Goal: Transaction & Acquisition: Purchase product/service

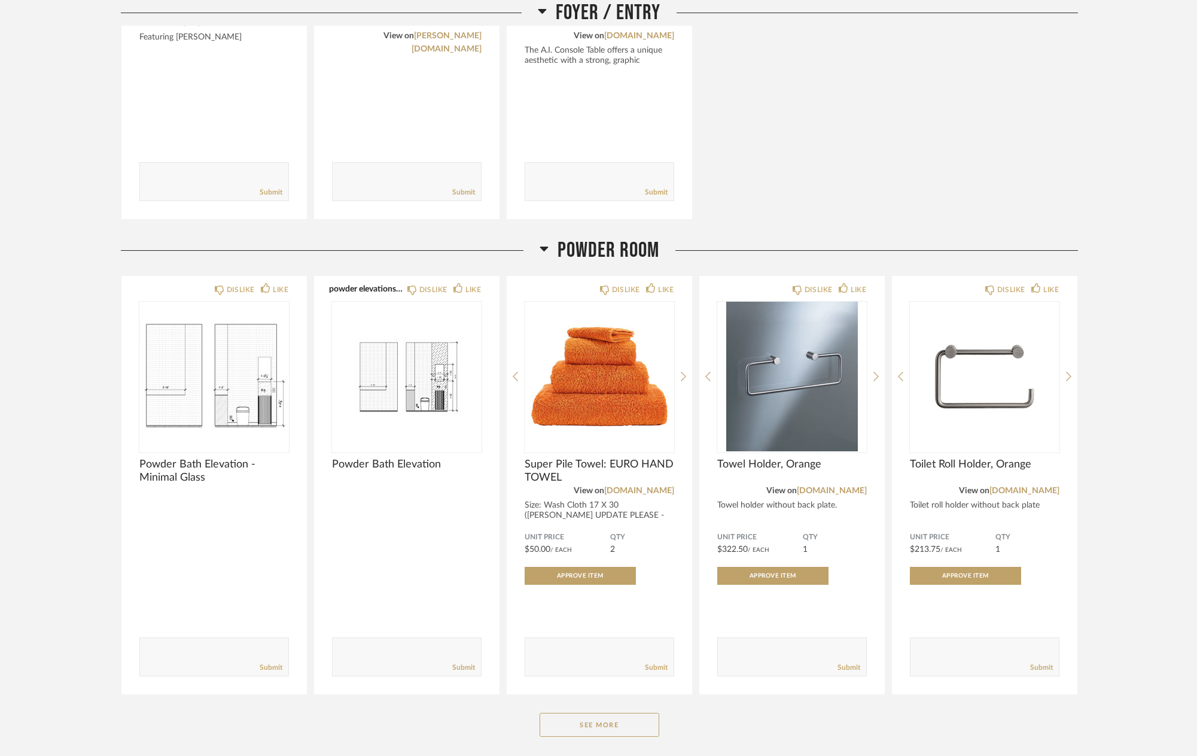
scroll to position [483, 0]
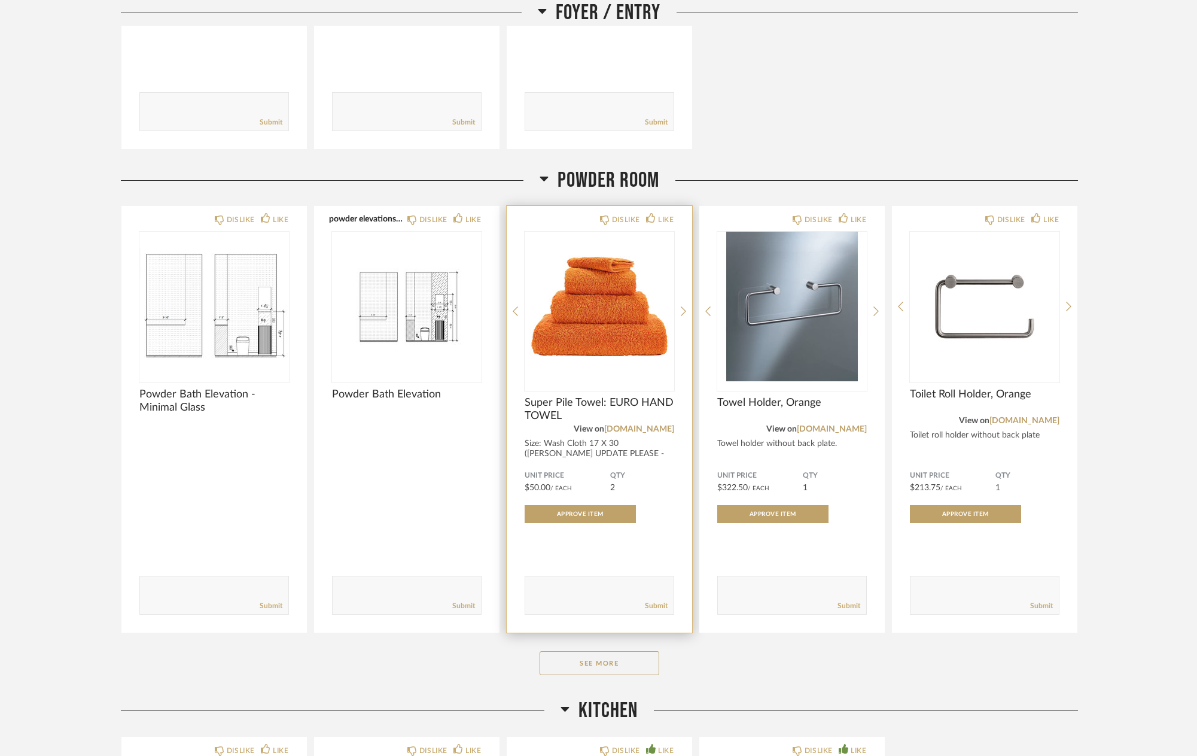
click at [556, 407] on span "Super Pile Towel: EURO HAND TOWEL" at bounding box center [600, 409] width 150 height 26
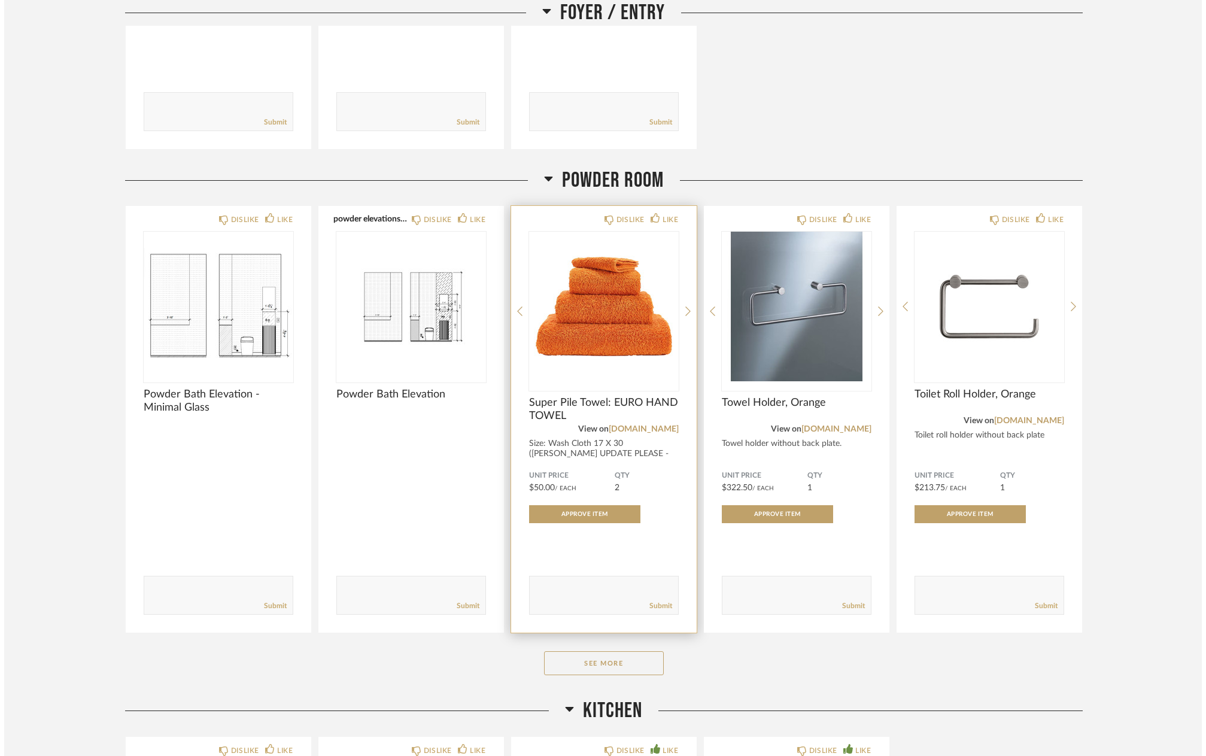
scroll to position [0, 0]
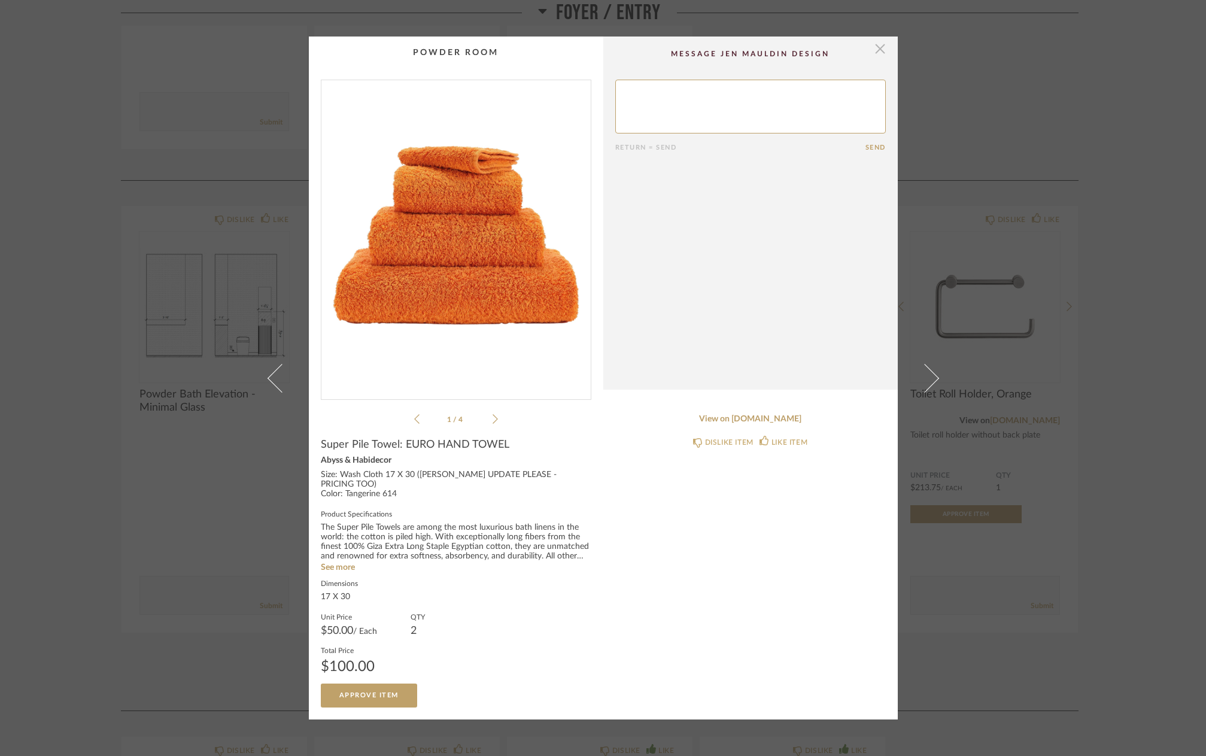
click at [872, 50] on span "button" at bounding box center [880, 48] width 24 height 24
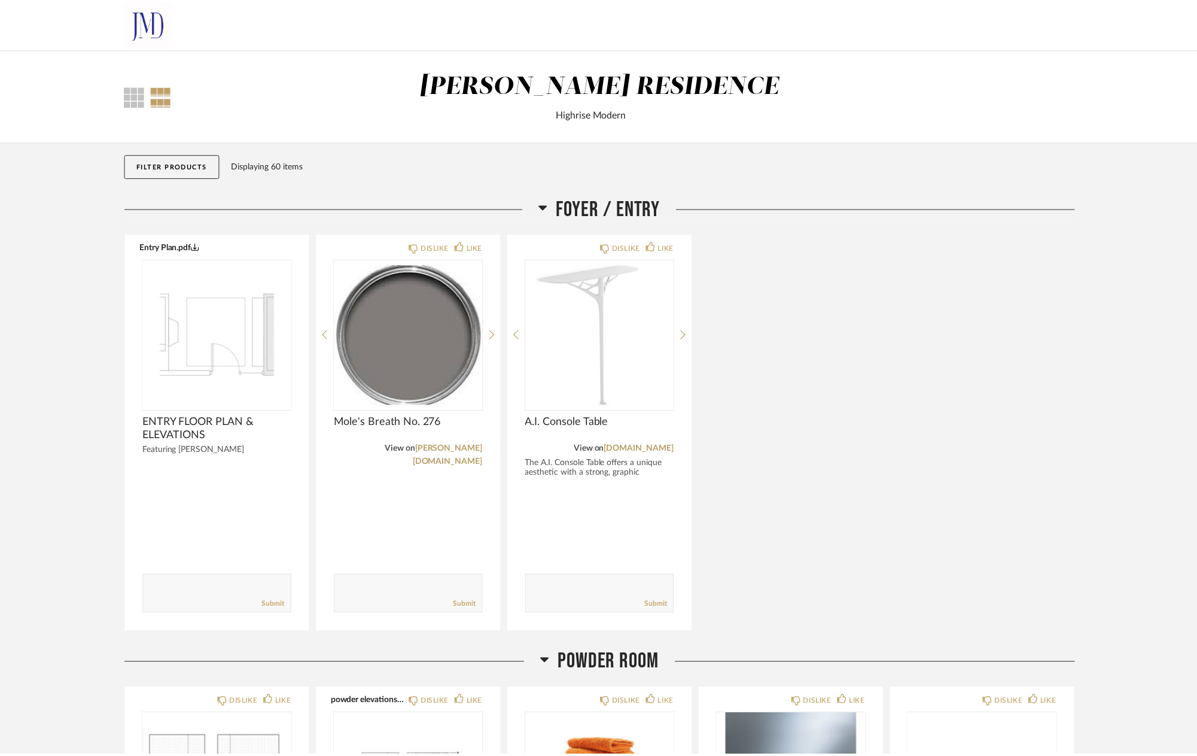
scroll to position [483, 0]
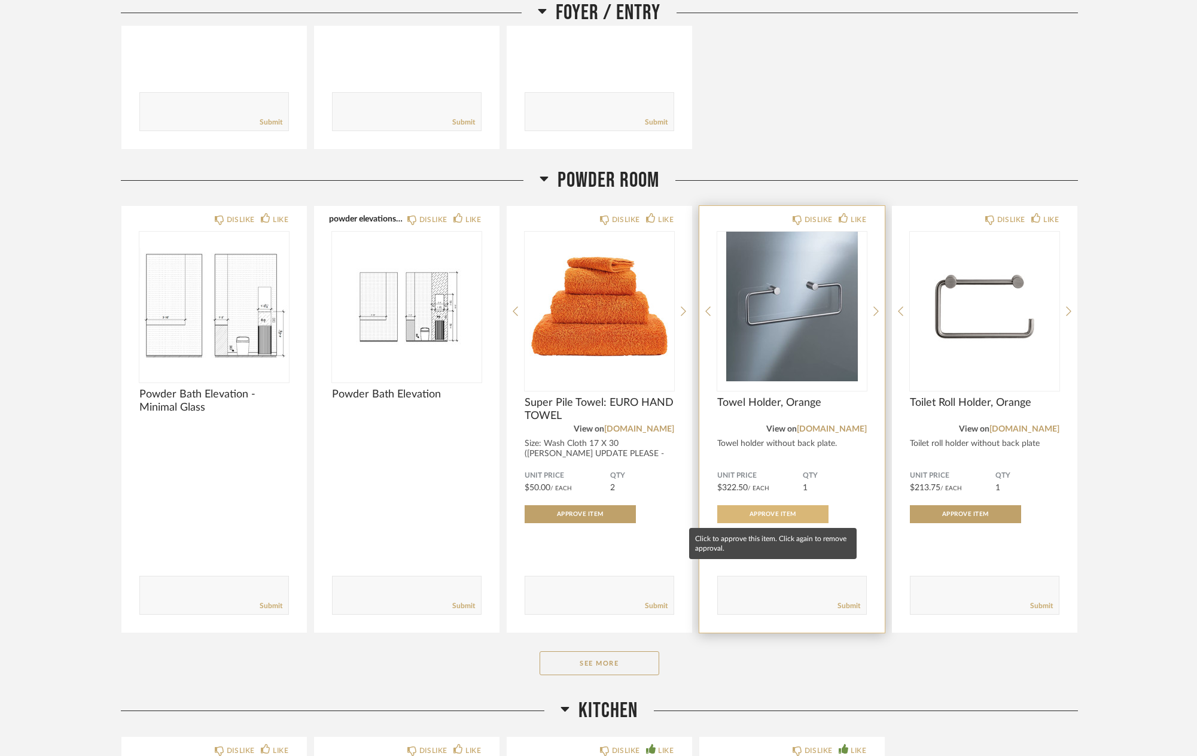
click at [778, 511] on span "Approve Item" at bounding box center [773, 514] width 47 height 6
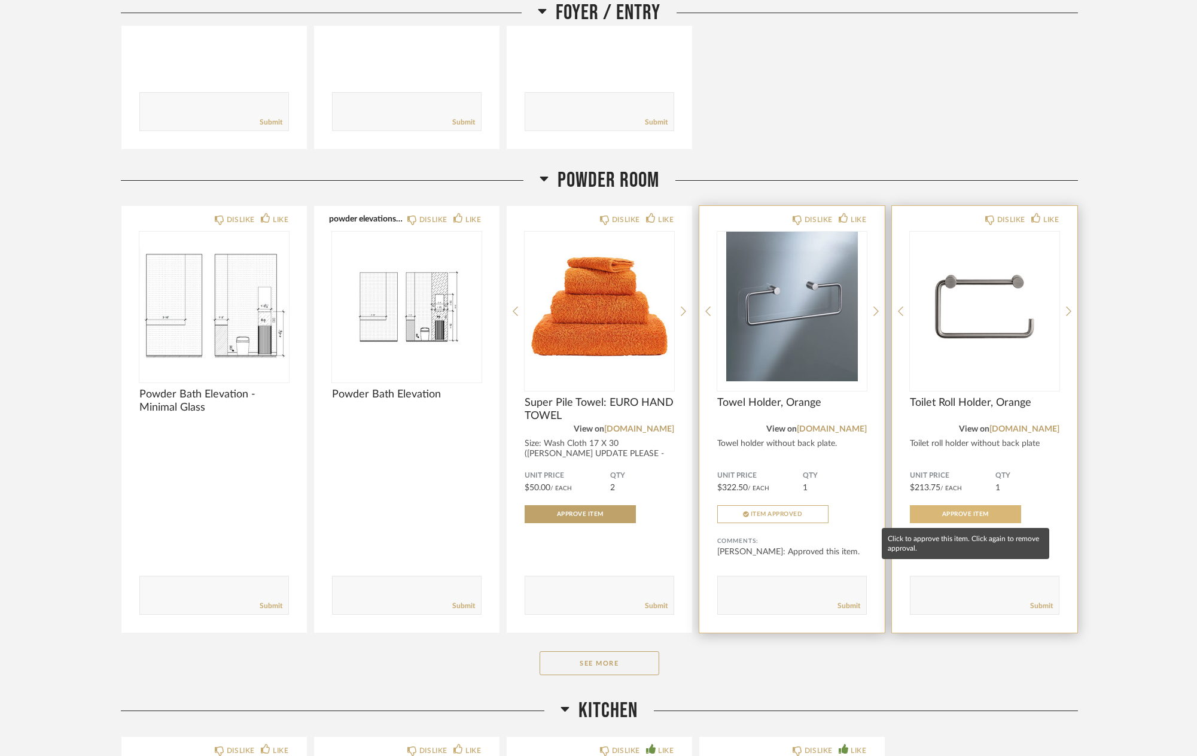
click at [964, 515] on span "Approve Item" at bounding box center [965, 514] width 47 height 6
click at [611, 668] on button "See More" at bounding box center [600, 663] width 120 height 24
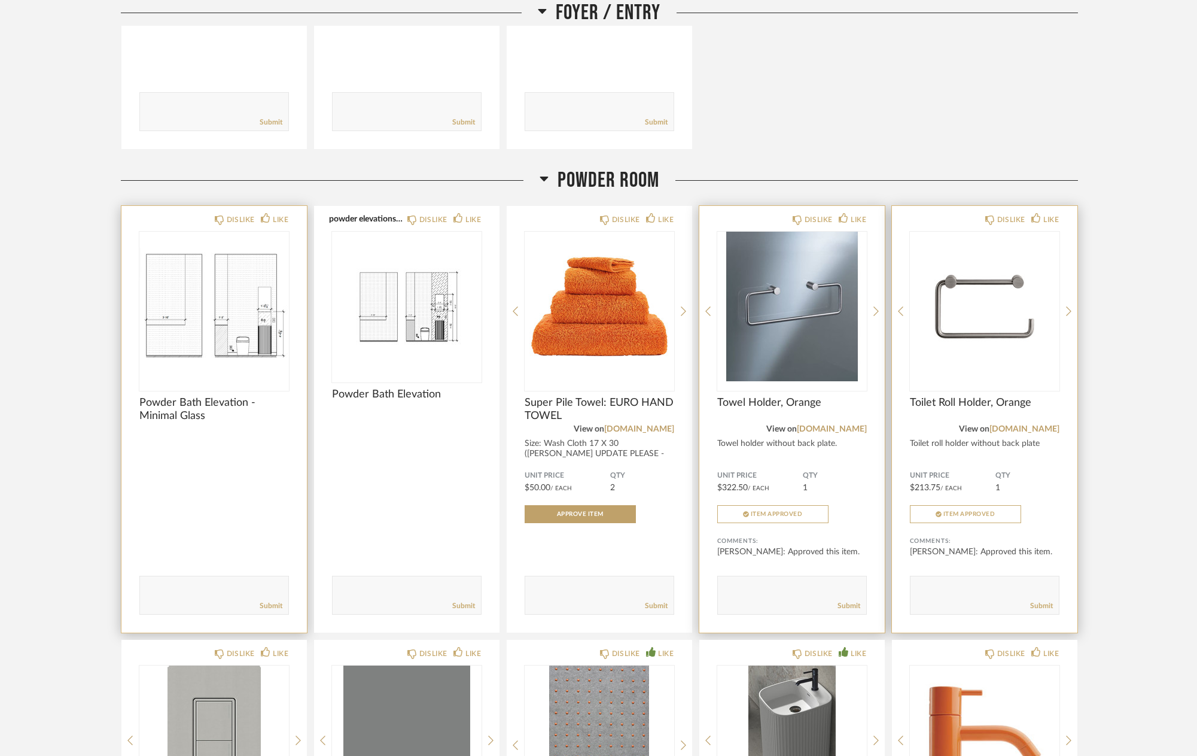
click at [233, 297] on img "0" at bounding box center [214, 307] width 150 height 150
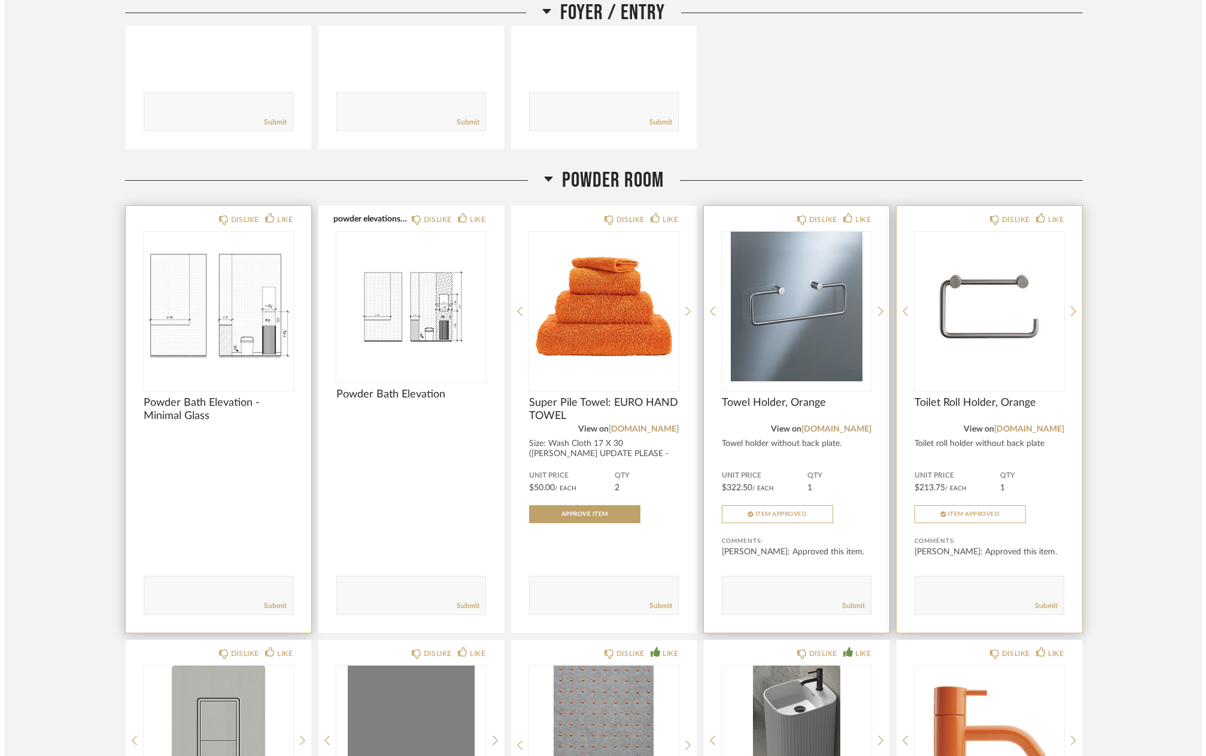
scroll to position [0, 0]
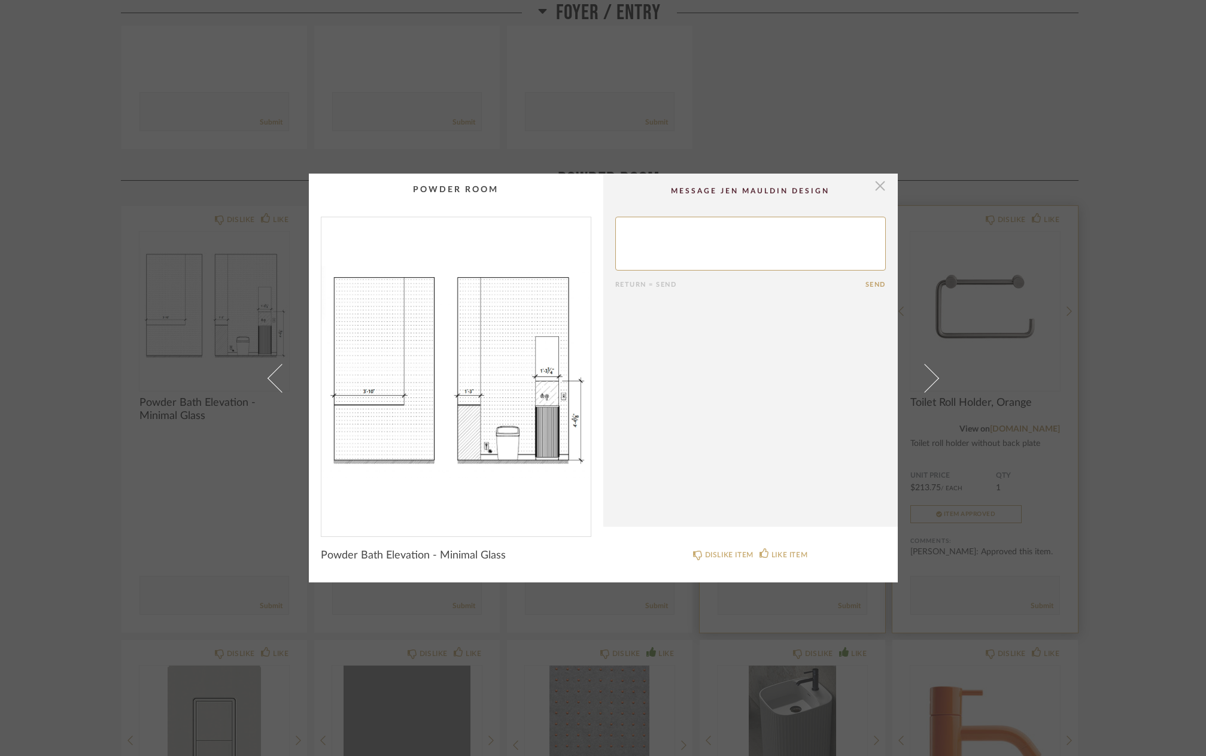
click at [871, 183] on span "button" at bounding box center [880, 185] width 24 height 24
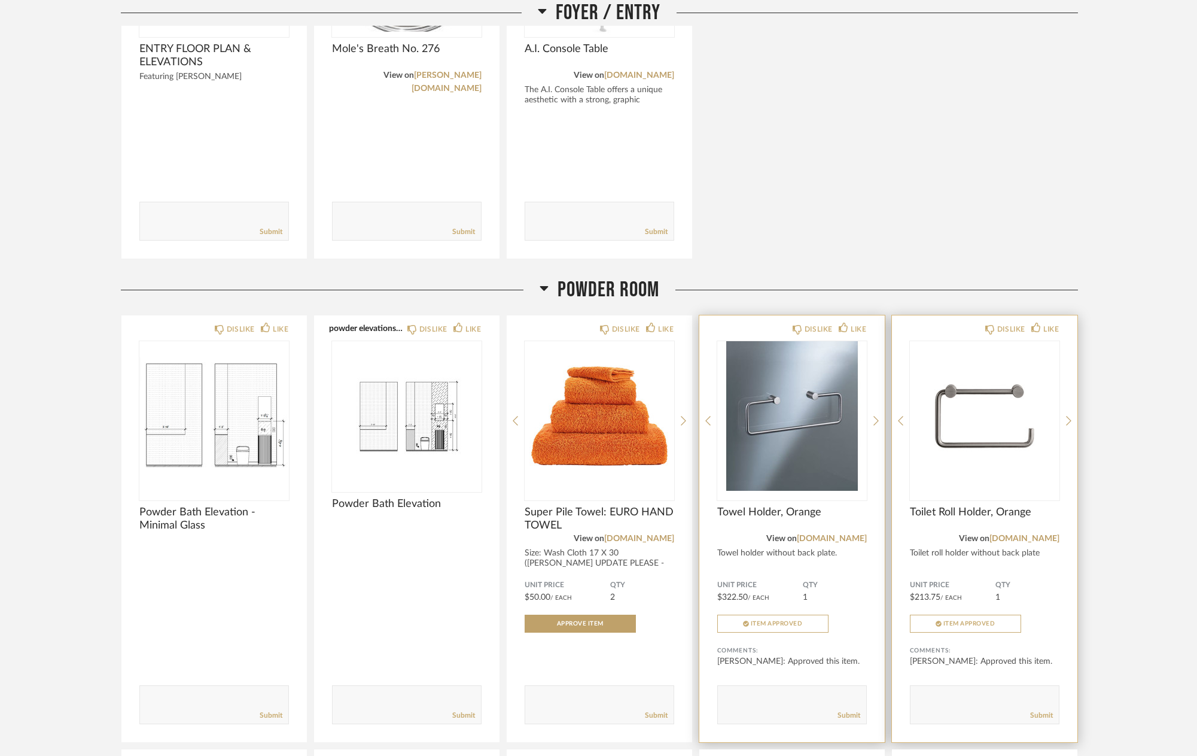
scroll to position [304, 0]
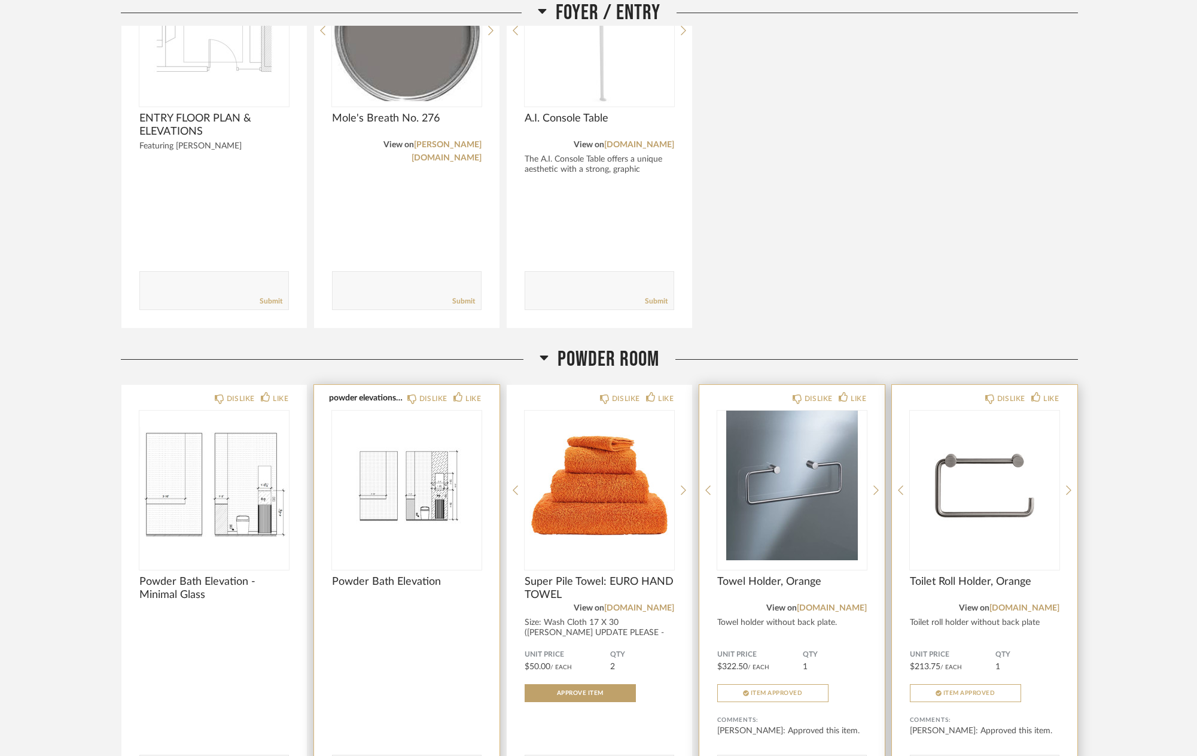
click at [421, 497] on img "0" at bounding box center [407, 485] width 150 height 150
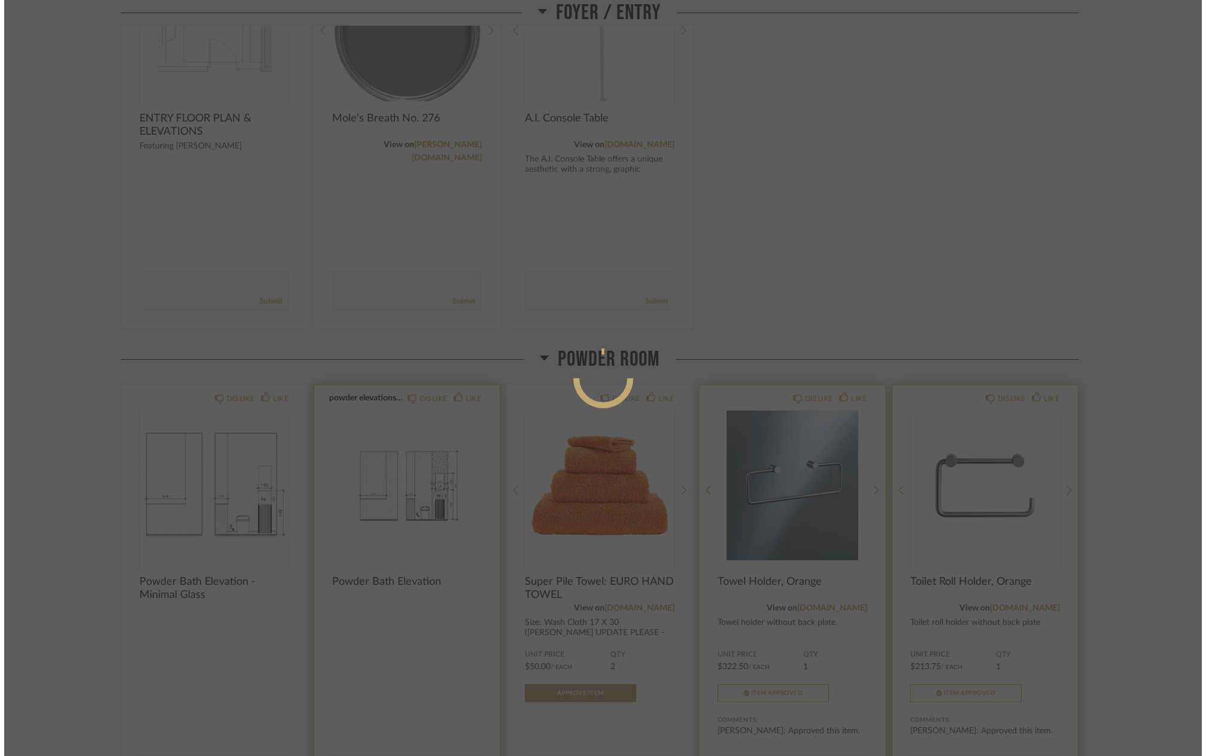
scroll to position [0, 0]
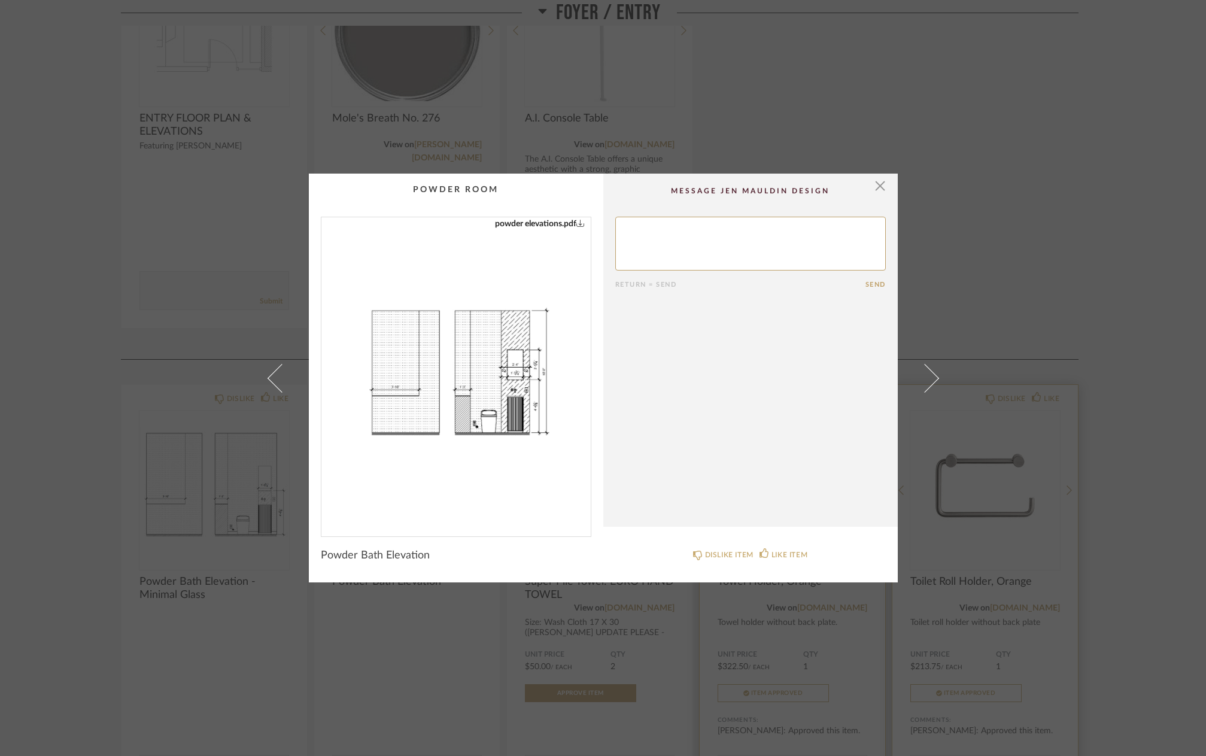
click at [479, 360] on img "0" at bounding box center [455, 371] width 269 height 309
click at [873, 184] on span "button" at bounding box center [880, 185] width 24 height 24
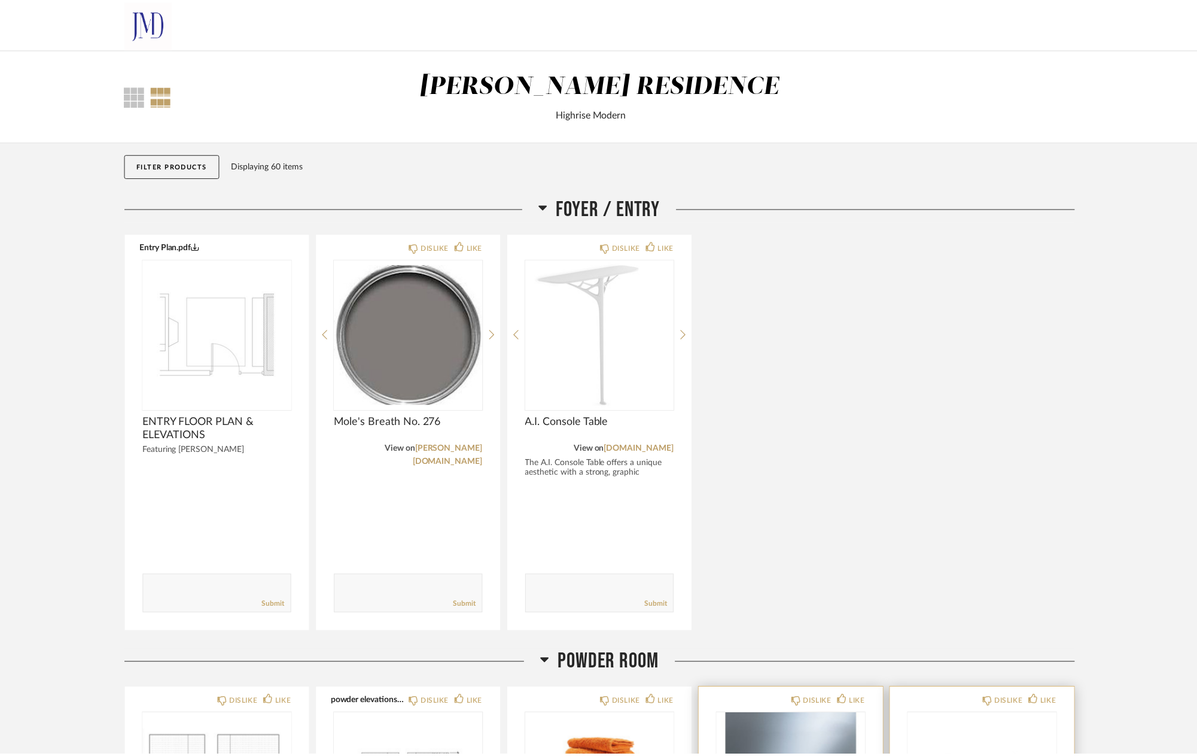
scroll to position [304, 0]
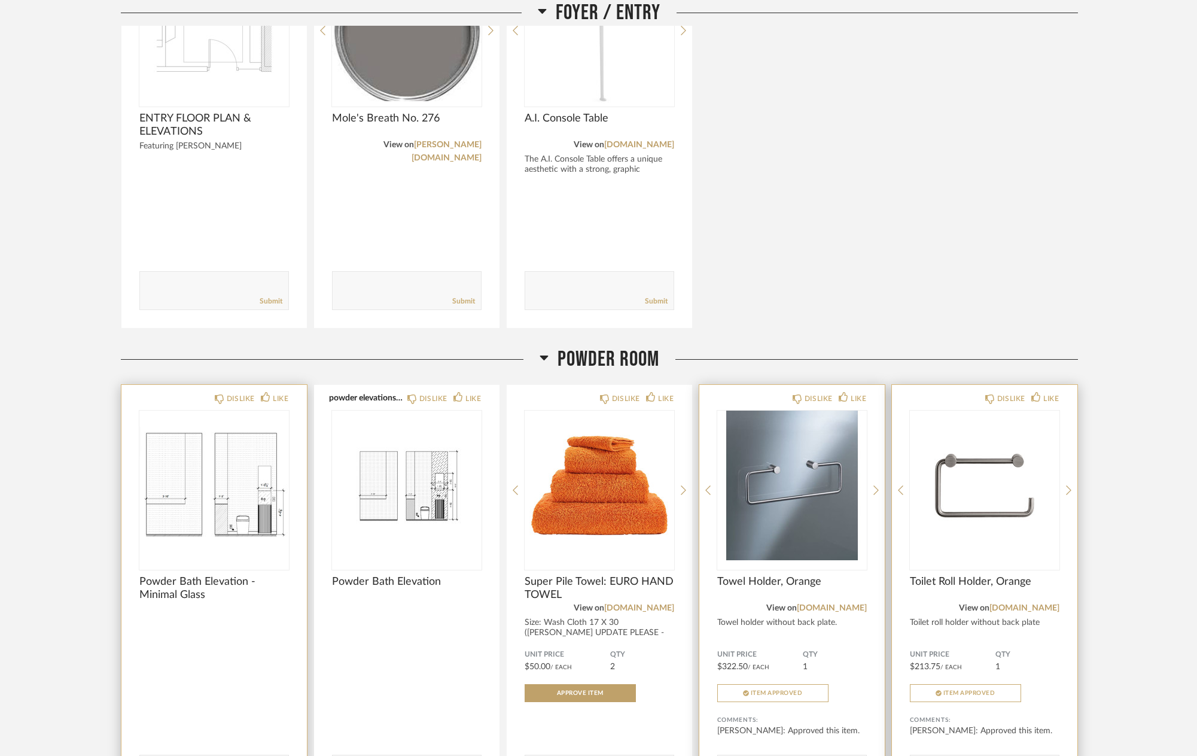
click at [244, 497] on img "0" at bounding box center [214, 485] width 150 height 150
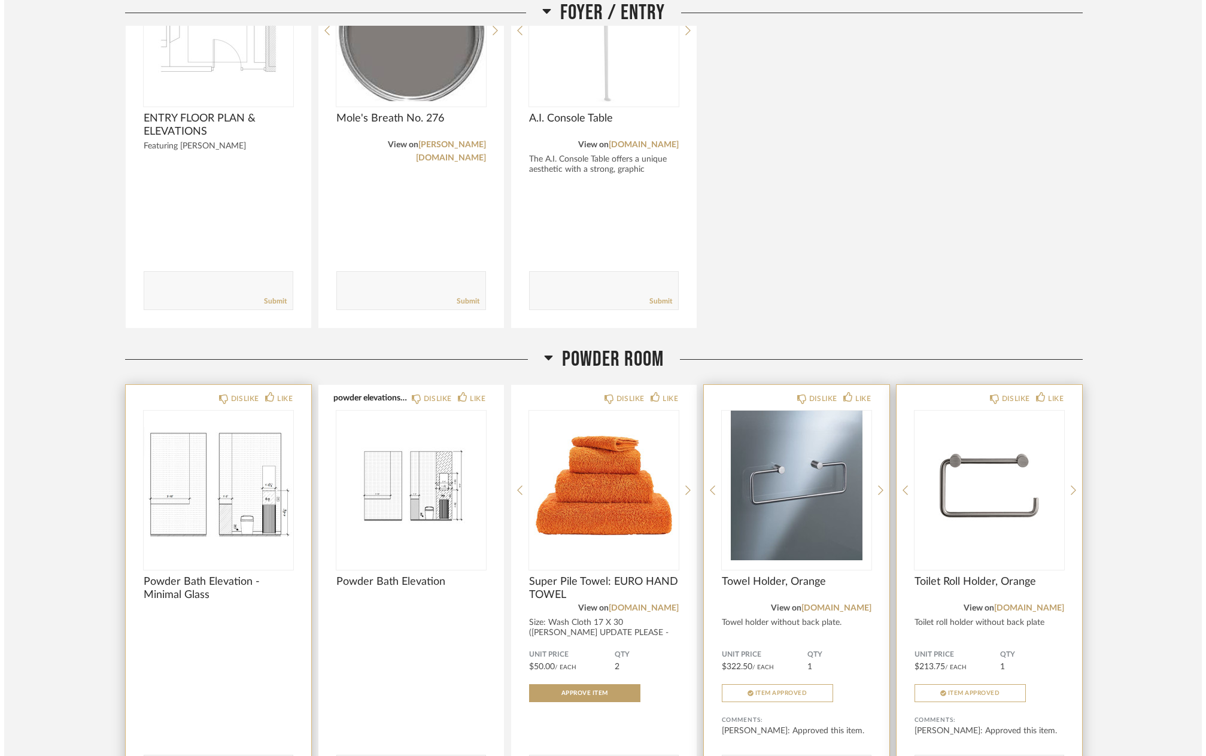
scroll to position [0, 0]
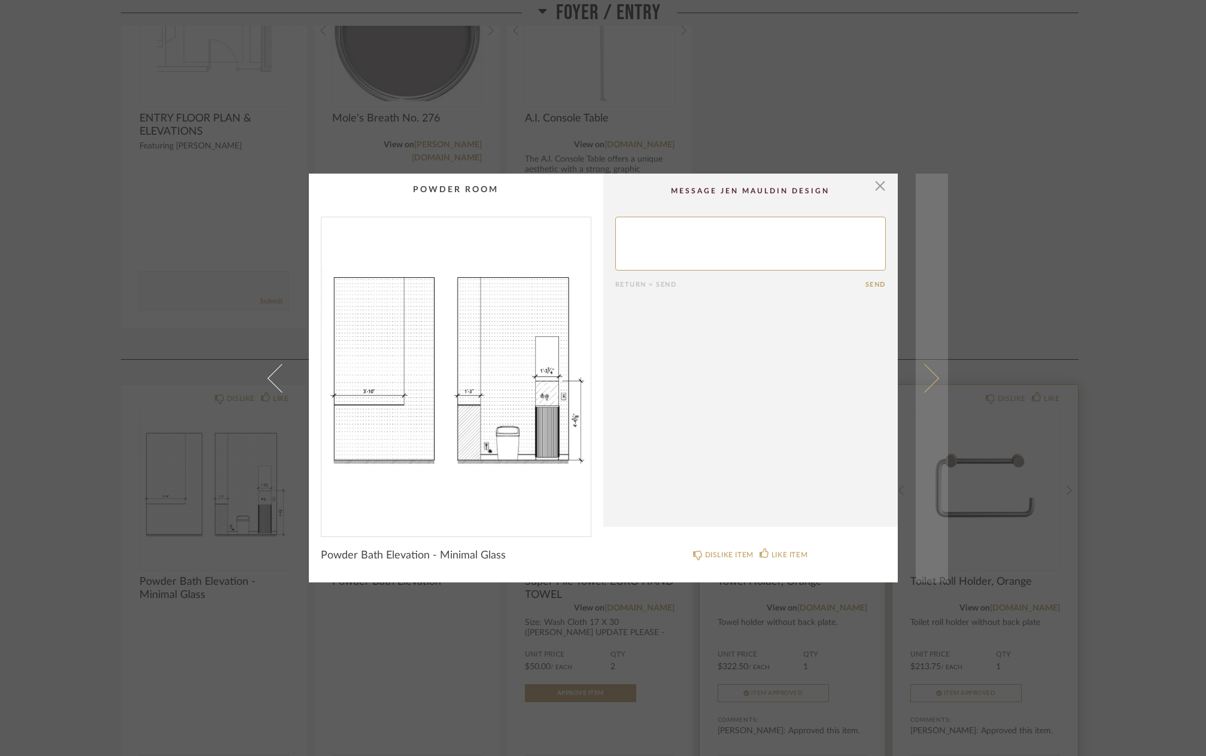
click at [920, 372] on span at bounding box center [923, 377] width 29 height 29
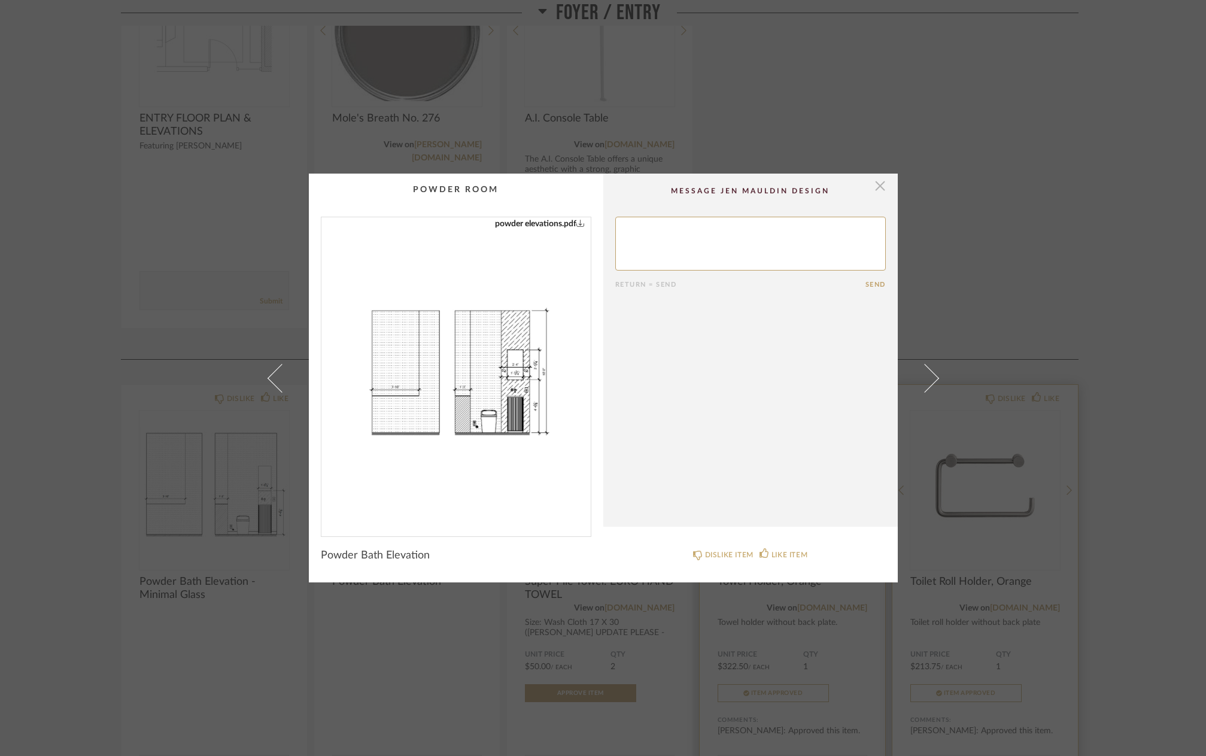
click at [877, 185] on span "button" at bounding box center [880, 185] width 24 height 24
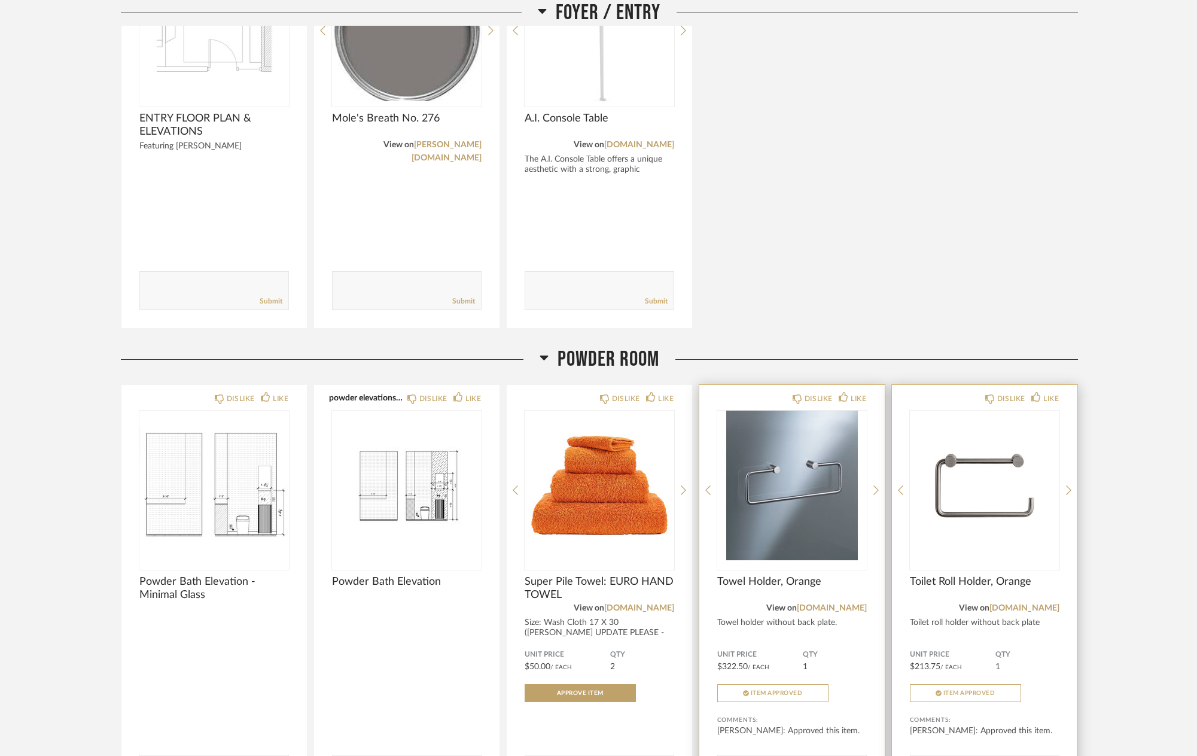
scroll to position [463, 0]
